Goal: Navigation & Orientation: Find specific page/section

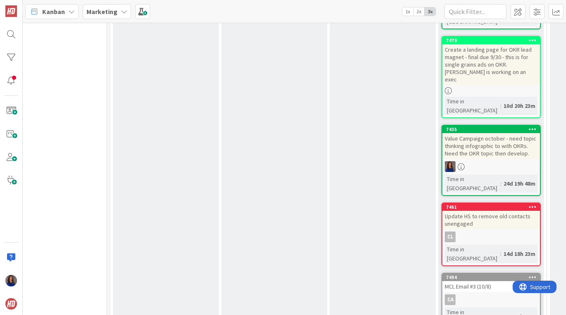
scroll to position [426, 31]
click at [491, 134] on div "Value Campaign october - need topic thinking infographic to with OKRs. Need the…" at bounding box center [491, 147] width 98 height 26
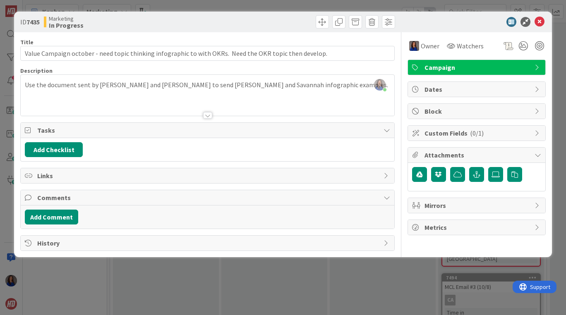
click at [387, 127] on icon at bounding box center [386, 130] width 7 height 7
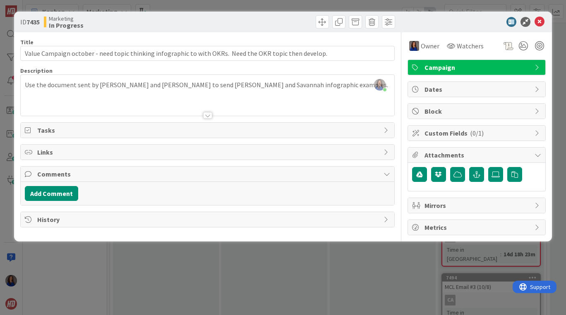
click at [387, 128] on icon at bounding box center [386, 130] width 7 height 7
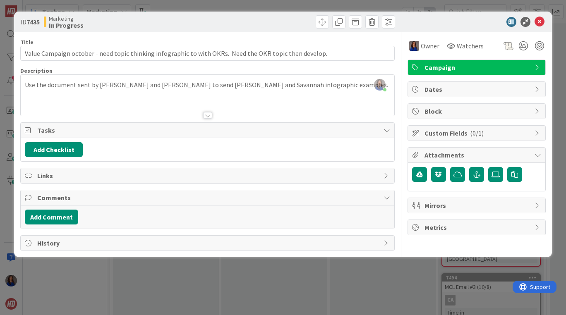
click at [7, 92] on div "ID 7435 Marketing In Progress Title 106 / 128 Value Campaign october - need top…" at bounding box center [283, 157] width 566 height 315
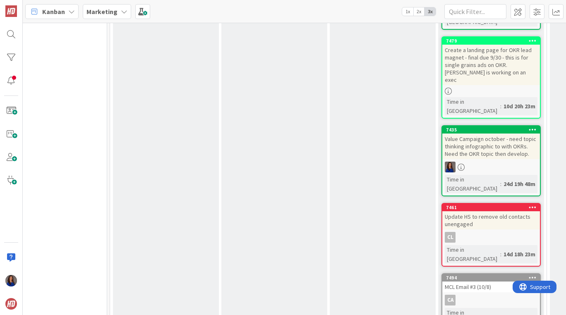
click at [506, 134] on div "Value Campaign october - need topic thinking infographic to with OKRs. Need the…" at bounding box center [491, 147] width 98 height 26
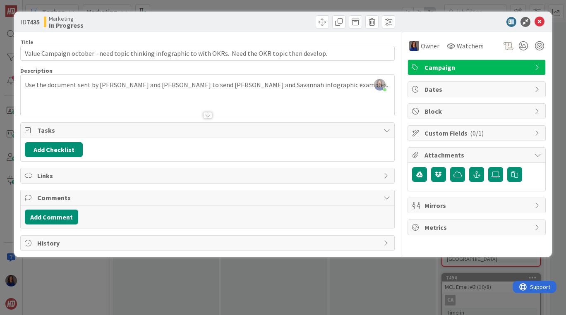
click at [7, 77] on div "ID 7435 Marketing In Progress Title 106 / 128 Value Campaign october - need top…" at bounding box center [283, 157] width 566 height 315
